Goal: Find specific page/section: Find specific page/section

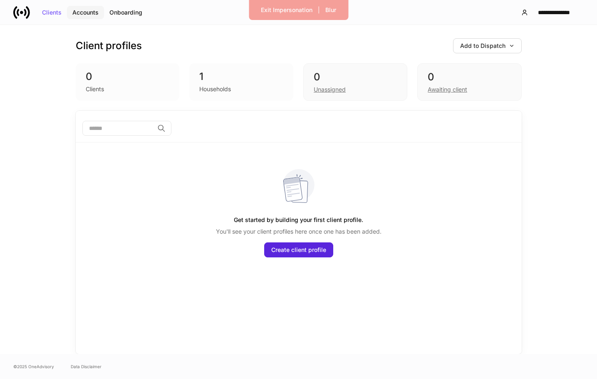
click at [86, 12] on div "Accounts" at bounding box center [85, 13] width 26 height 6
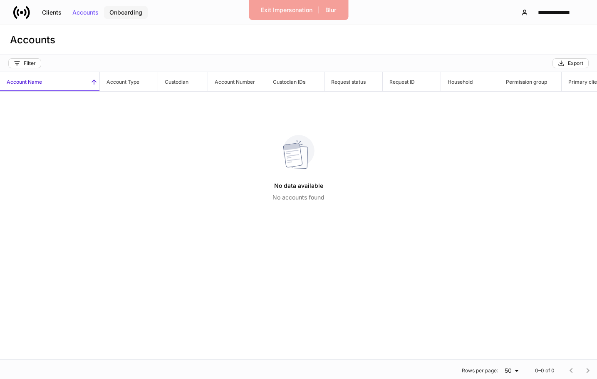
click at [126, 11] on div "Onboarding" at bounding box center [125, 13] width 33 height 6
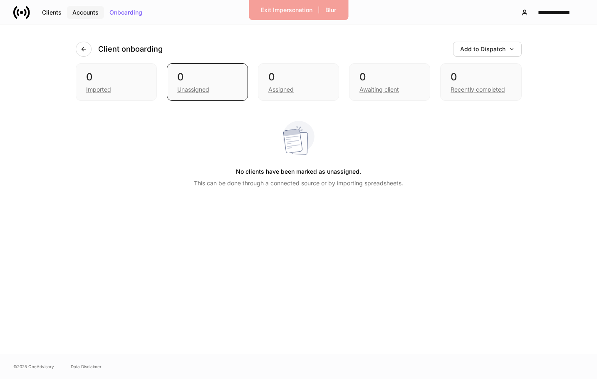
click at [85, 12] on div "Accounts" at bounding box center [85, 13] width 26 height 6
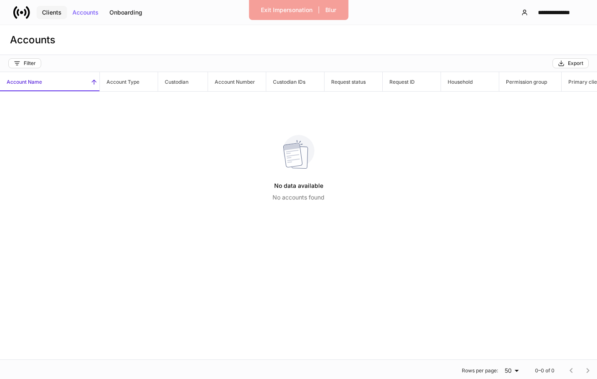
click at [57, 13] on div "Clients" at bounding box center [52, 13] width 20 height 6
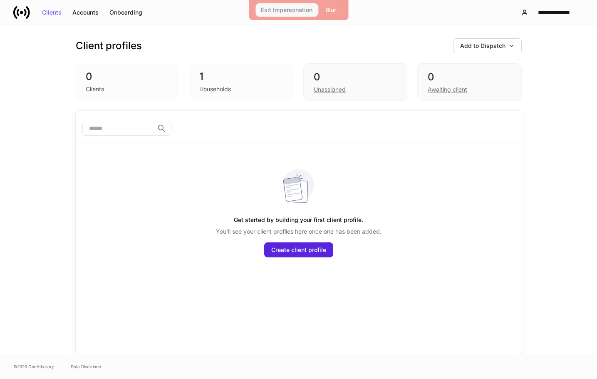
click at [290, 10] on div "Exit Impersonation" at bounding box center [287, 10] width 52 height 6
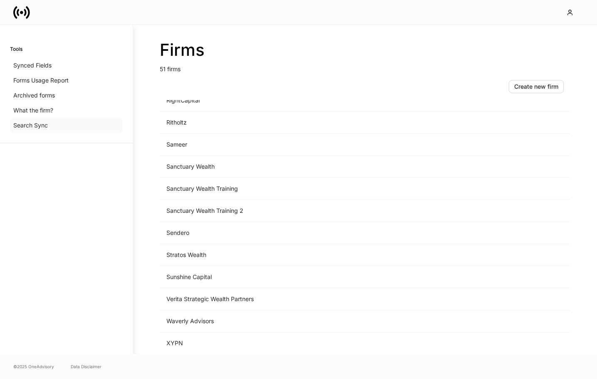
scroll to position [895, 0]
click at [237, 189] on td "Sanctuary Wealth Training" at bounding box center [296, 189] width 273 height 22
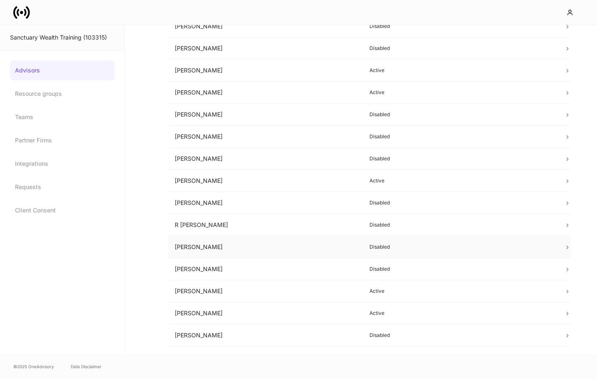
scroll to position [411, 0]
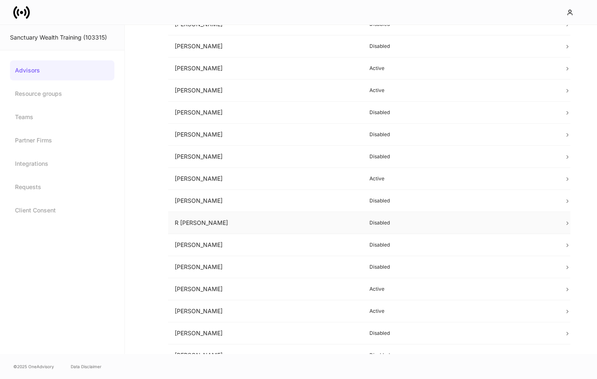
click at [291, 222] on td "R [PERSON_NAME]" at bounding box center [265, 223] width 195 height 22
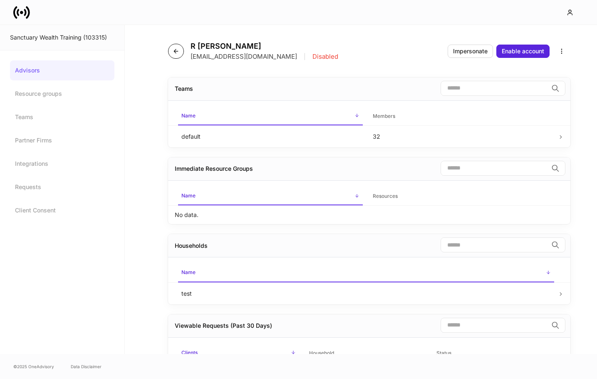
click at [172, 49] on button "button" at bounding box center [176, 51] width 16 height 15
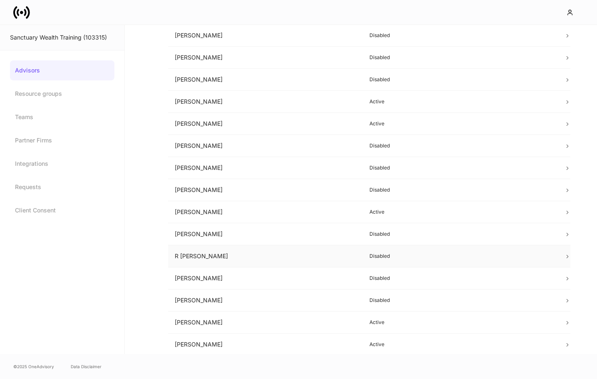
scroll to position [379, 0]
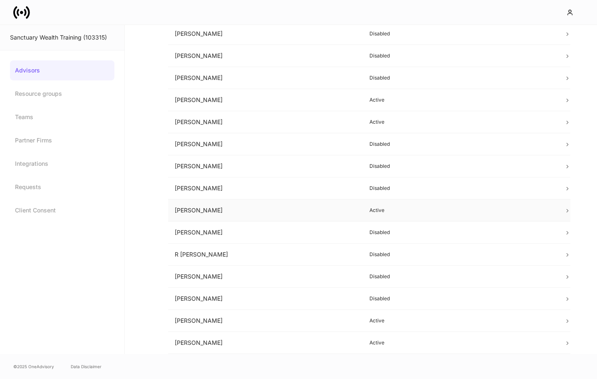
click at [552, 214] on td "Active" at bounding box center [460, 210] width 195 height 22
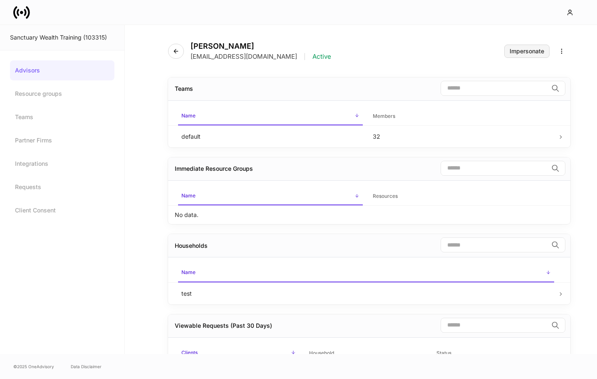
click at [522, 50] on div "Impersonate" at bounding box center [527, 51] width 35 height 6
